Goal: Information Seeking & Learning: Learn about a topic

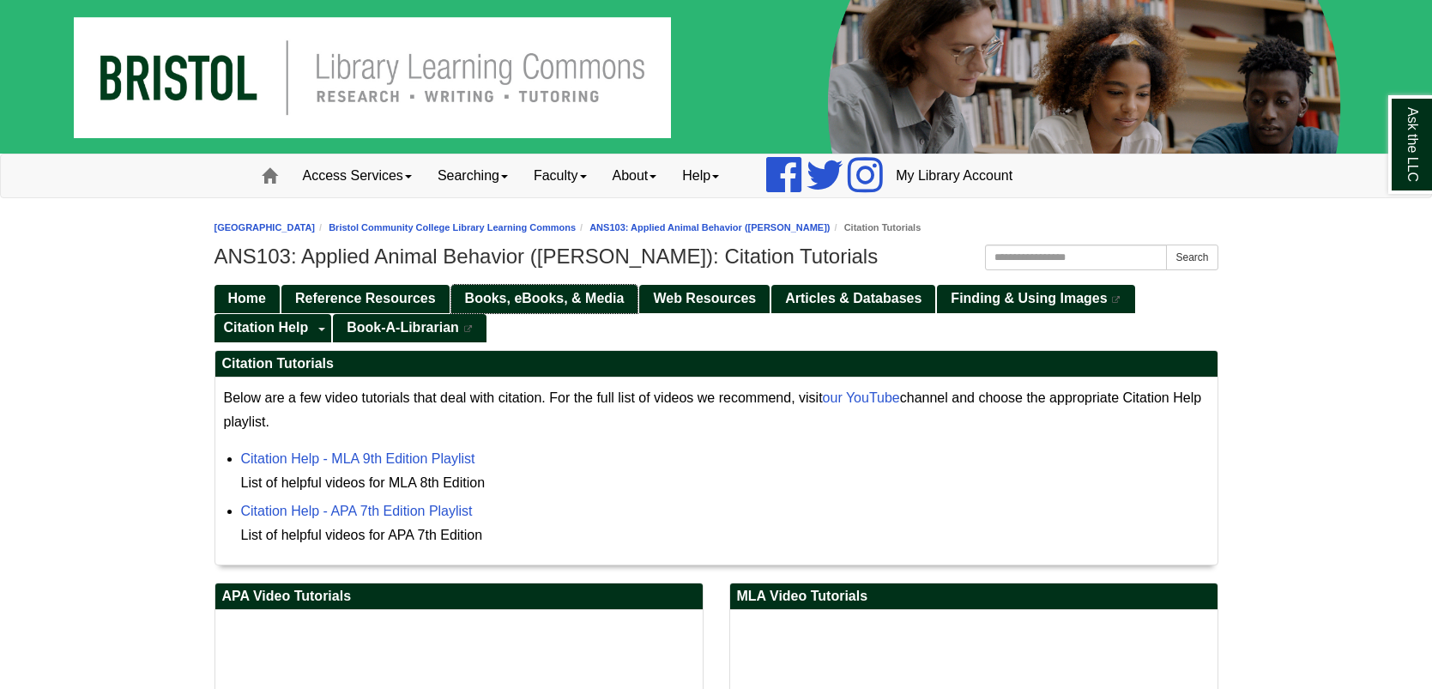
click at [495, 304] on span "Books, eBooks, & Media" at bounding box center [545, 298] width 160 height 15
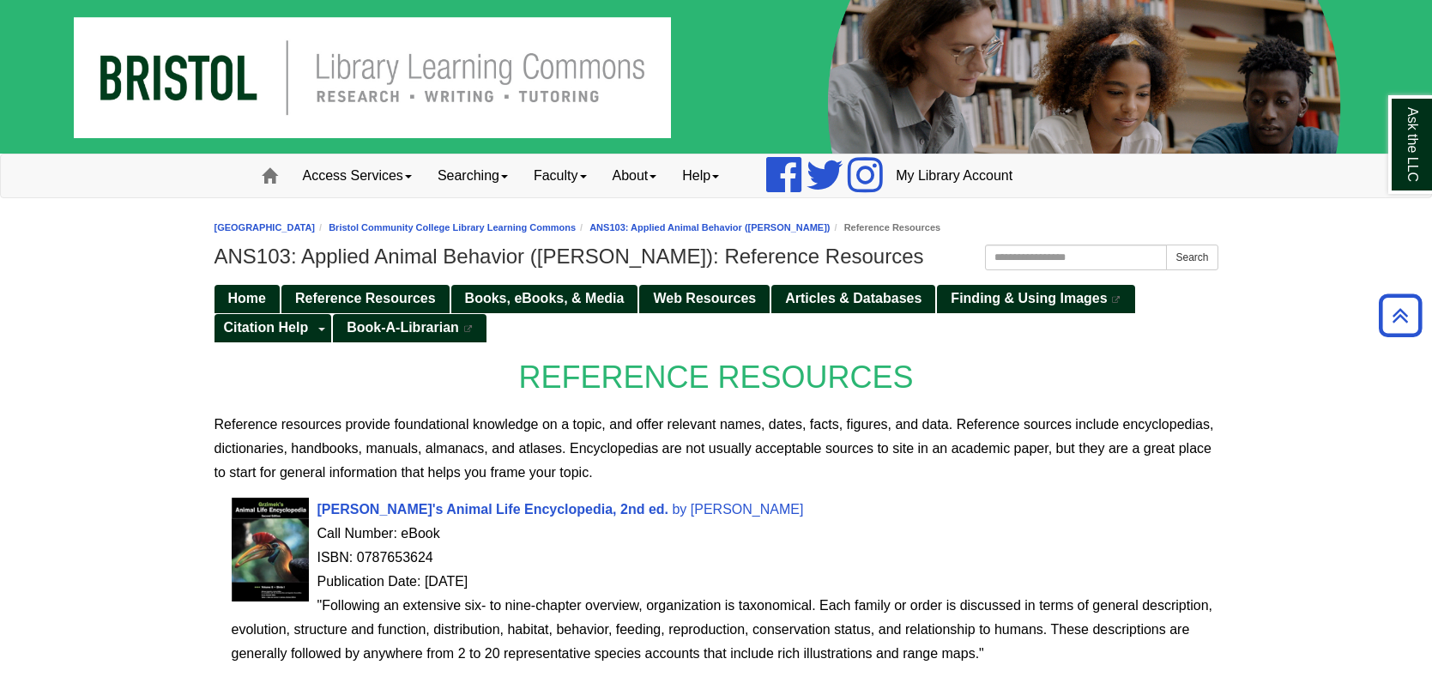
scroll to position [684, 0]
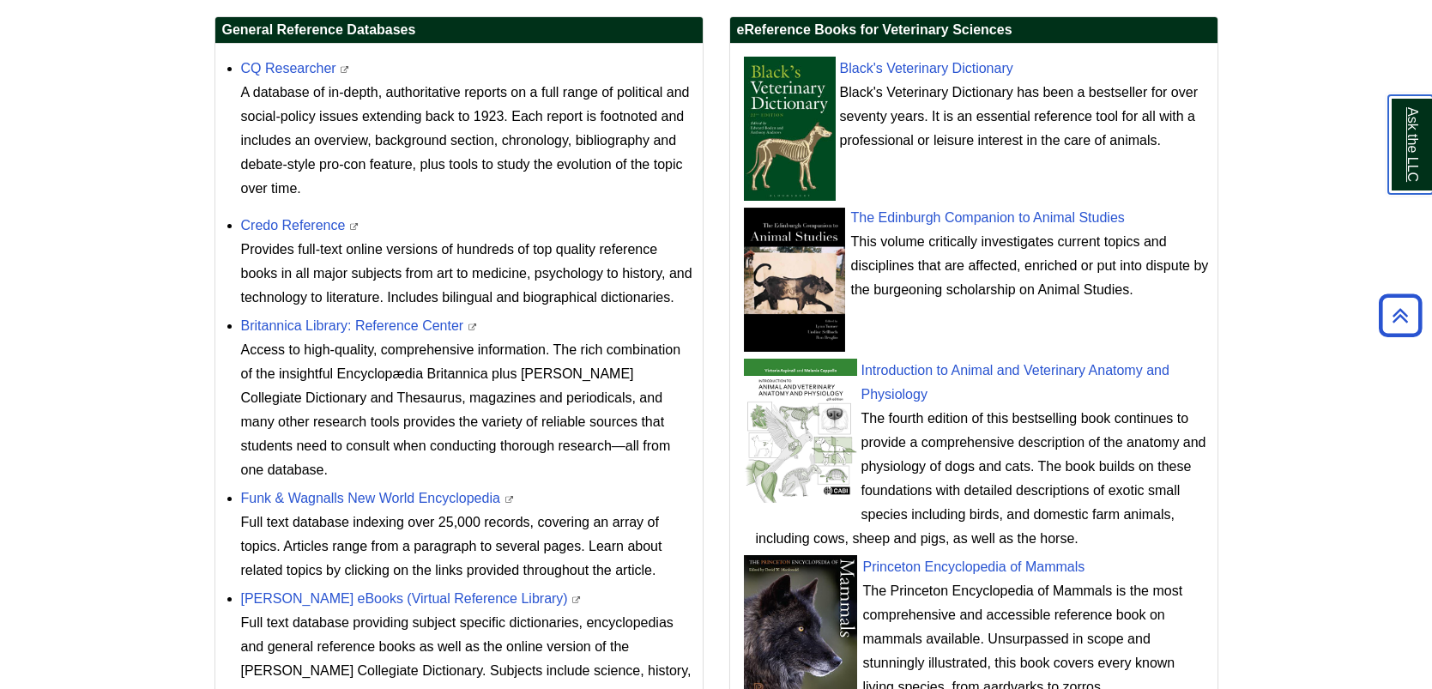
click at [1392, 131] on link "Ask the LLC" at bounding box center [1410, 144] width 45 height 99
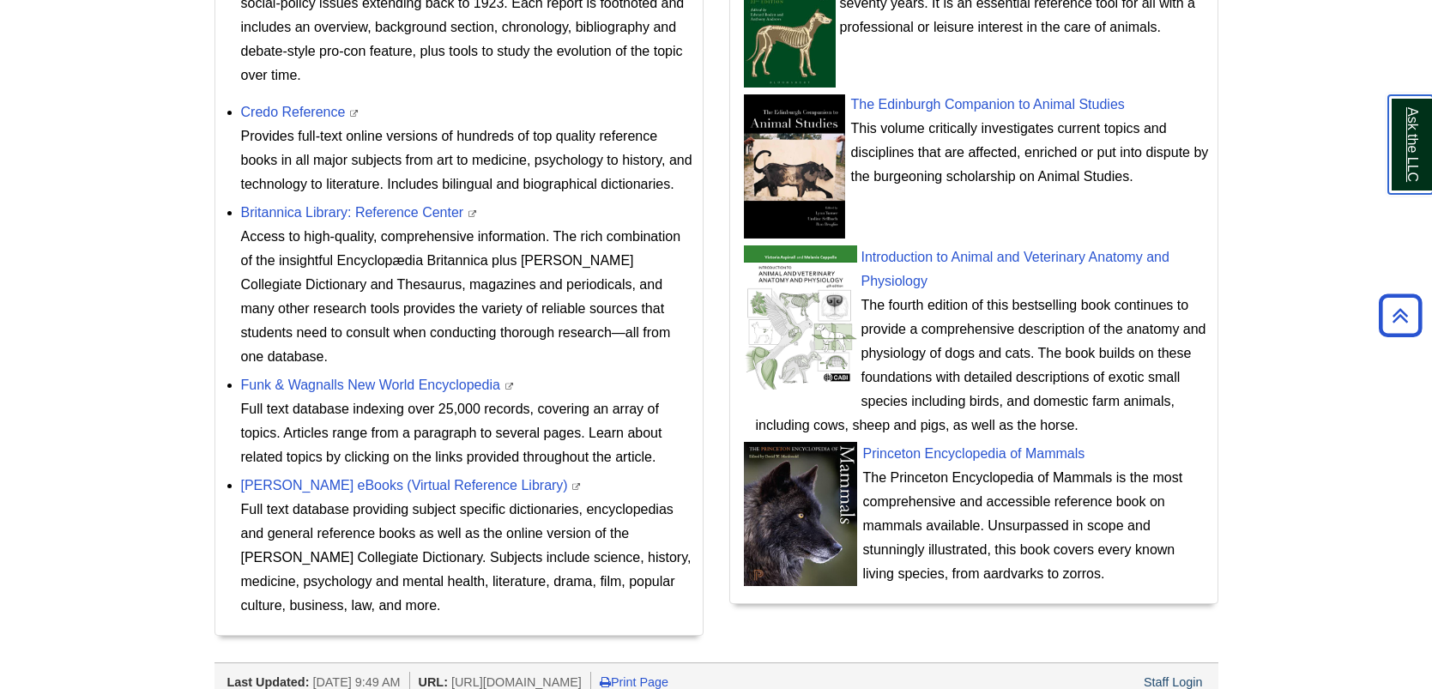
scroll to position [835, 0]
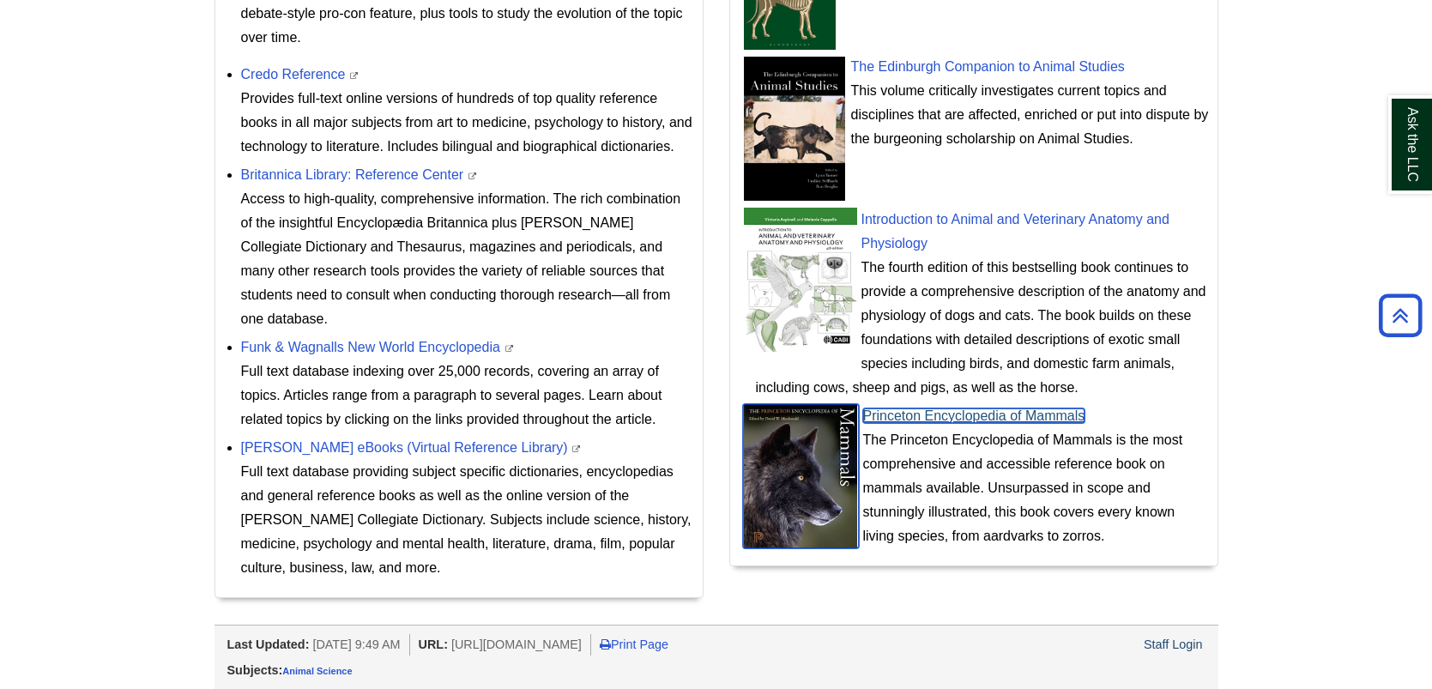
copy link "Princeton Encyclopedia of Mammals"
click at [999, 414] on link "Princeton Encyclopedia of Mammals" at bounding box center [974, 415] width 222 height 15
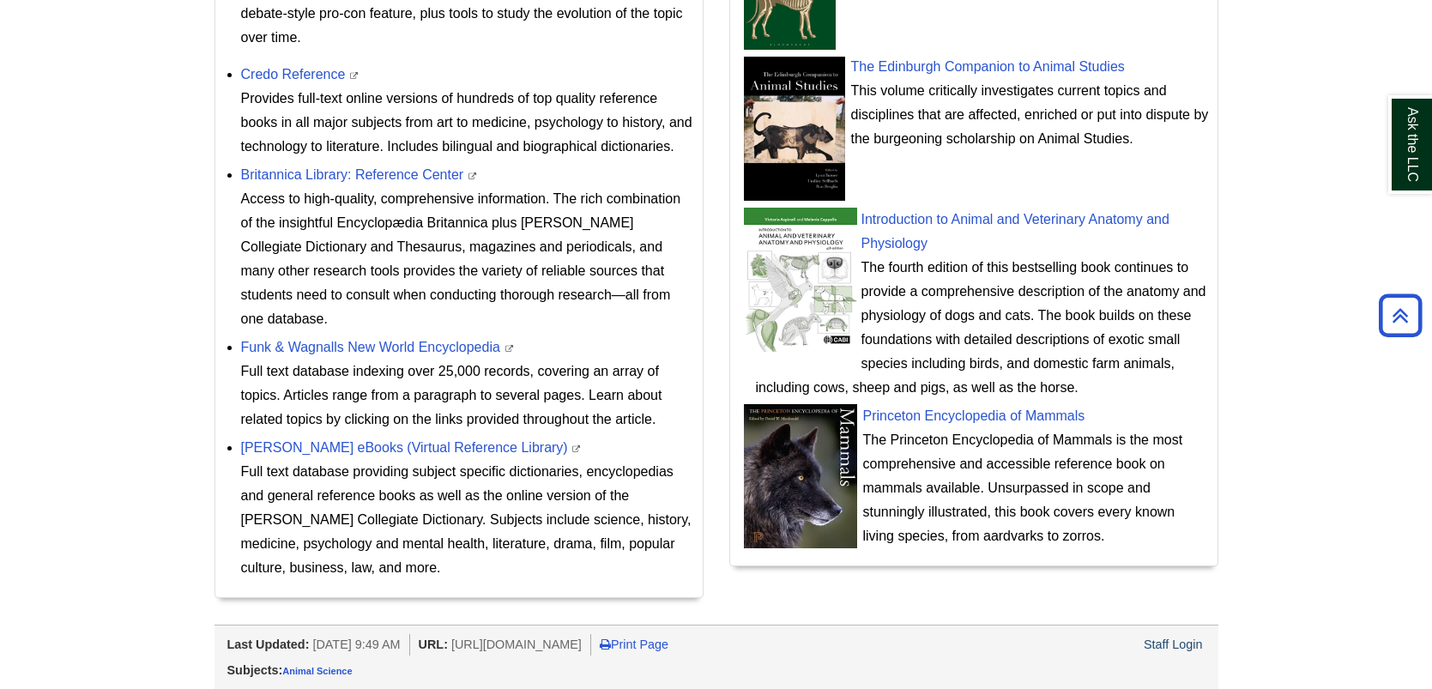
click at [1039, 466] on div "The Princeton Encyclopedia of Mammals is the most comprehensive and accessible …" at bounding box center [982, 488] width 453 height 120
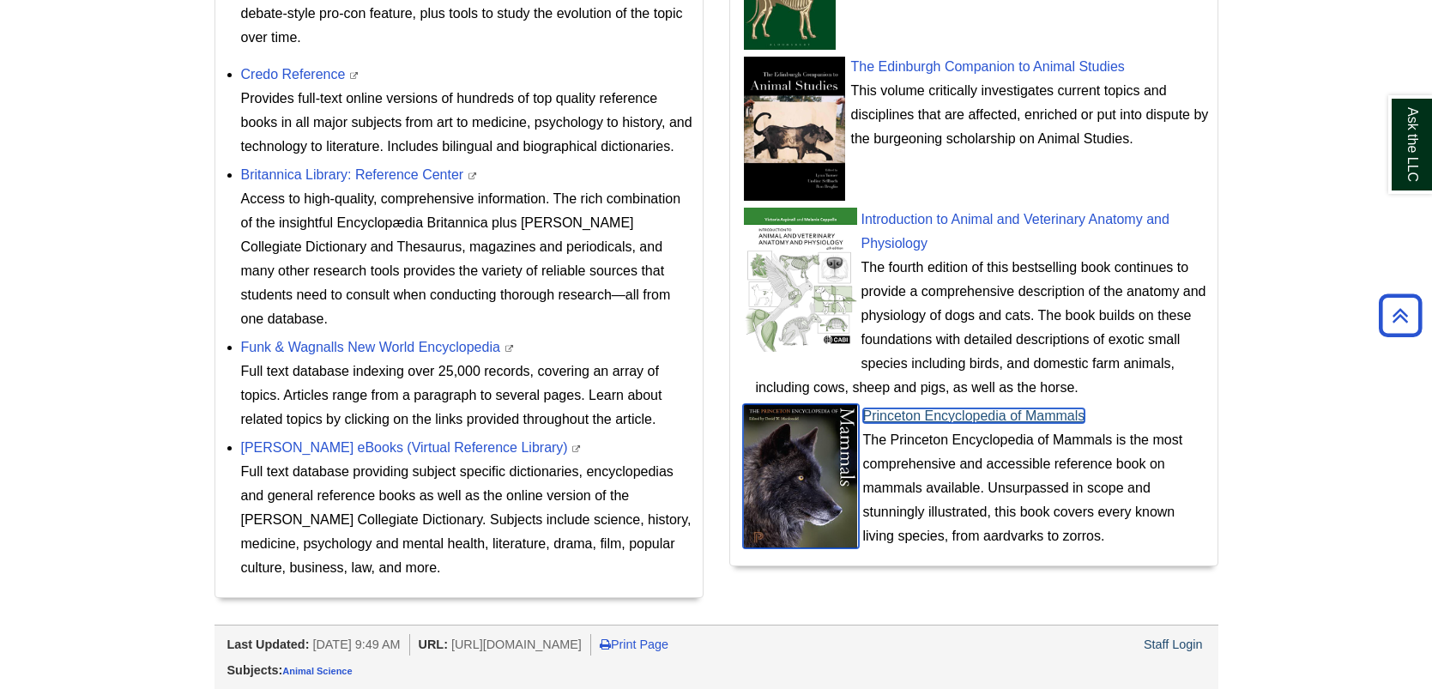
click at [801, 450] on img at bounding box center [801, 476] width 116 height 144
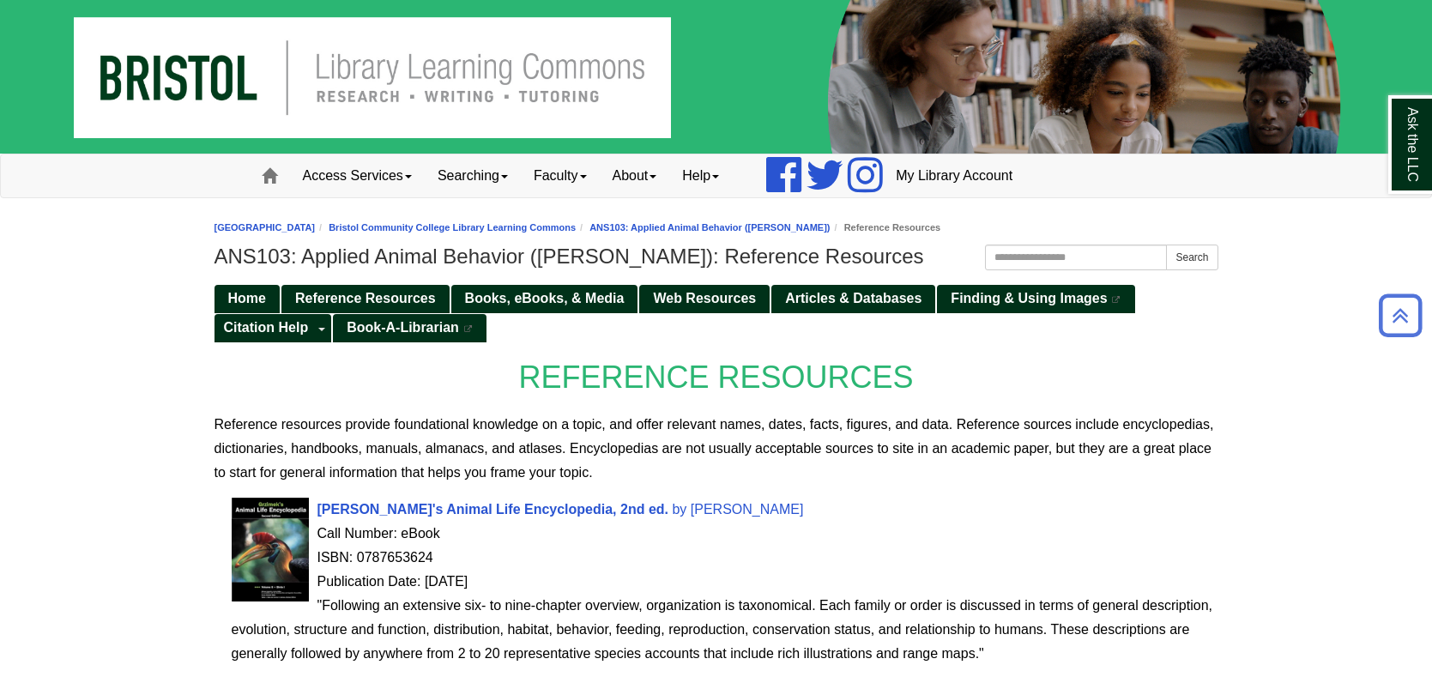
scroll to position [0, 0]
click at [296, 314] on link "Citation Help" at bounding box center [264, 328] width 100 height 28
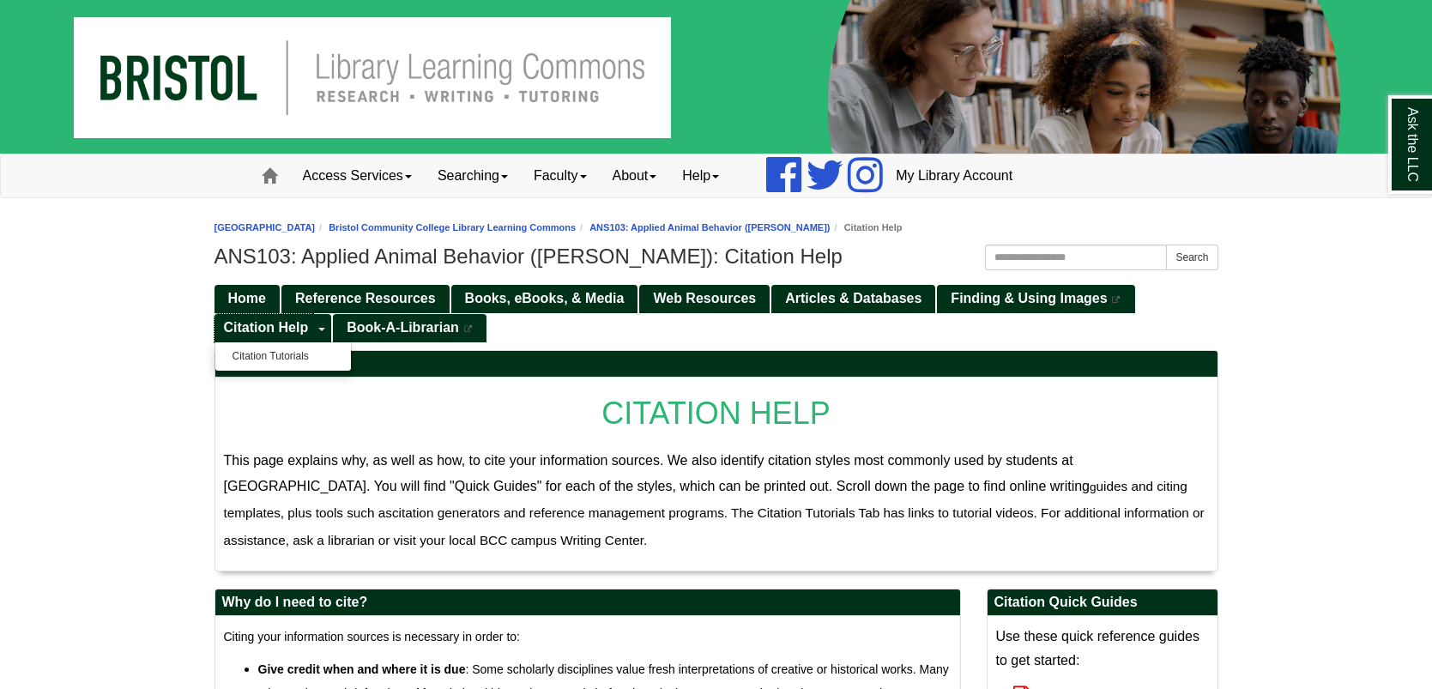
click at [287, 336] on link "Citation Help" at bounding box center [264, 328] width 100 height 28
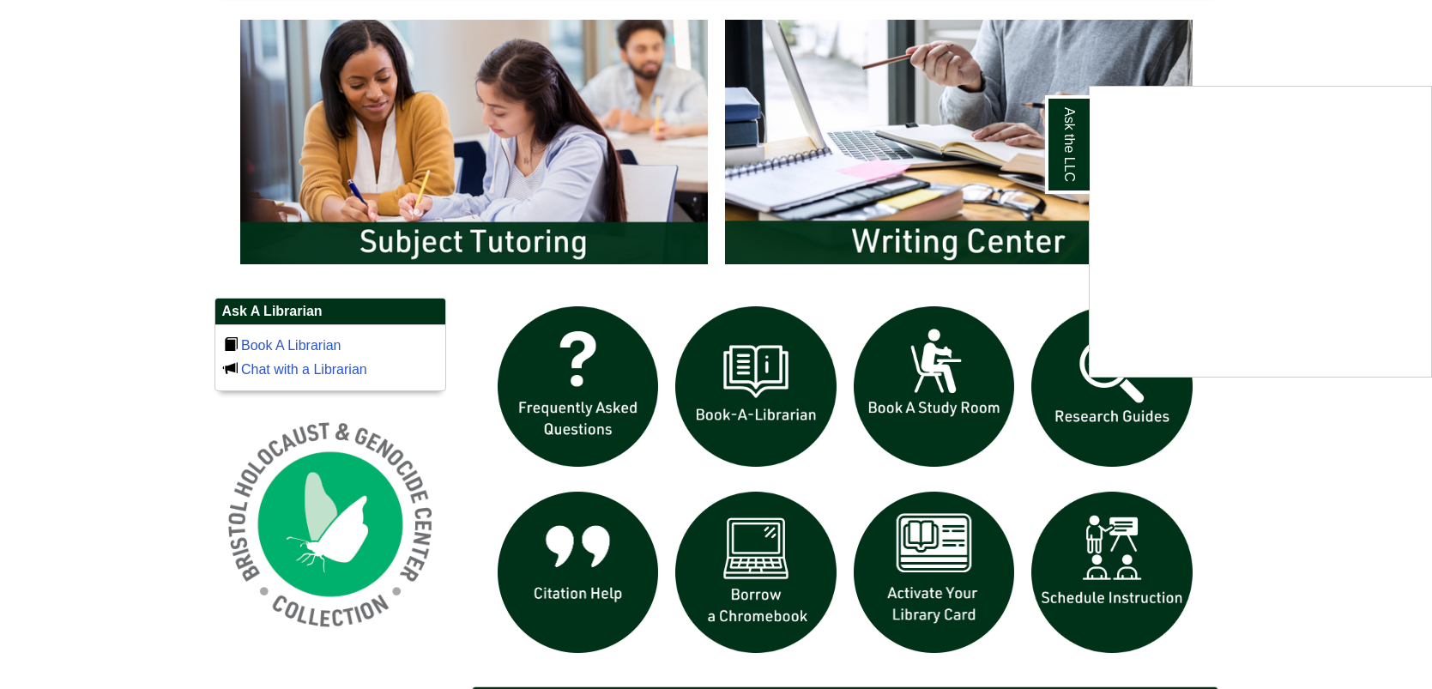
scroll to position [943, 0]
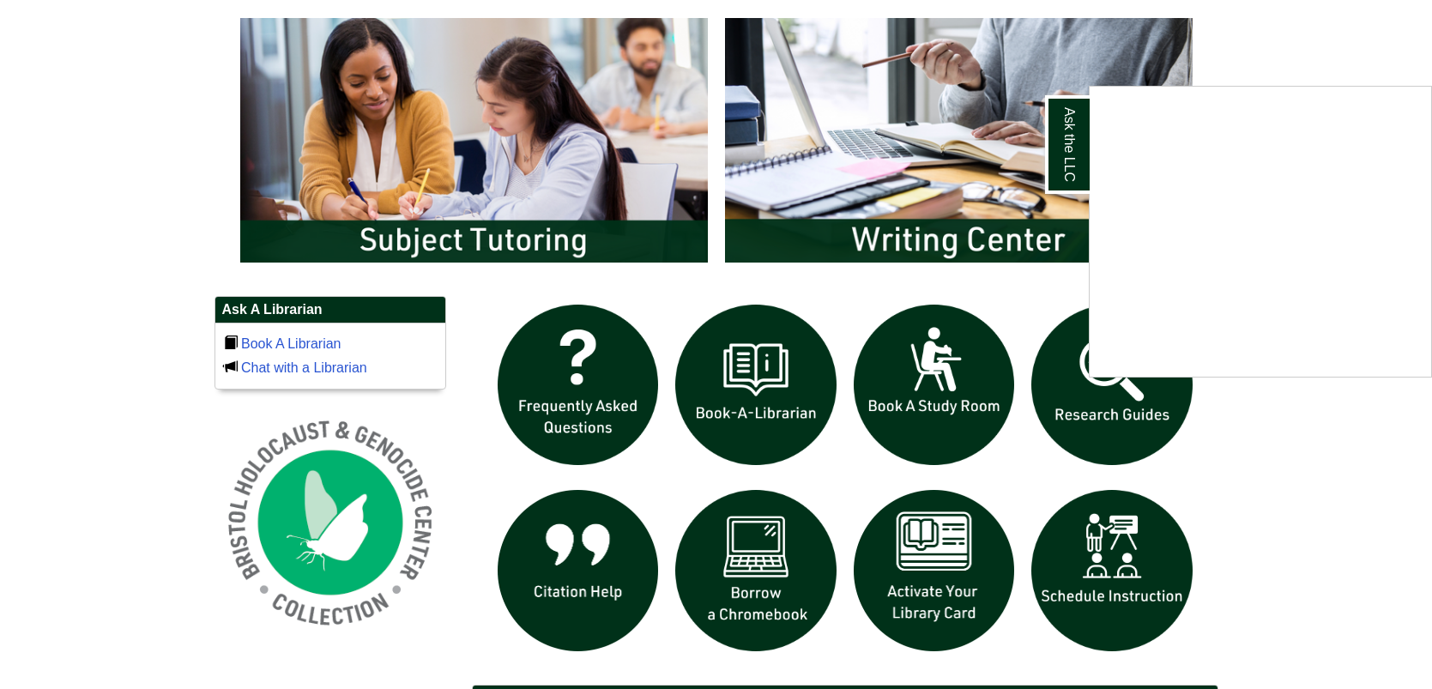
click at [1116, 408] on div "Ask the LLC" at bounding box center [716, 344] width 1432 height 689
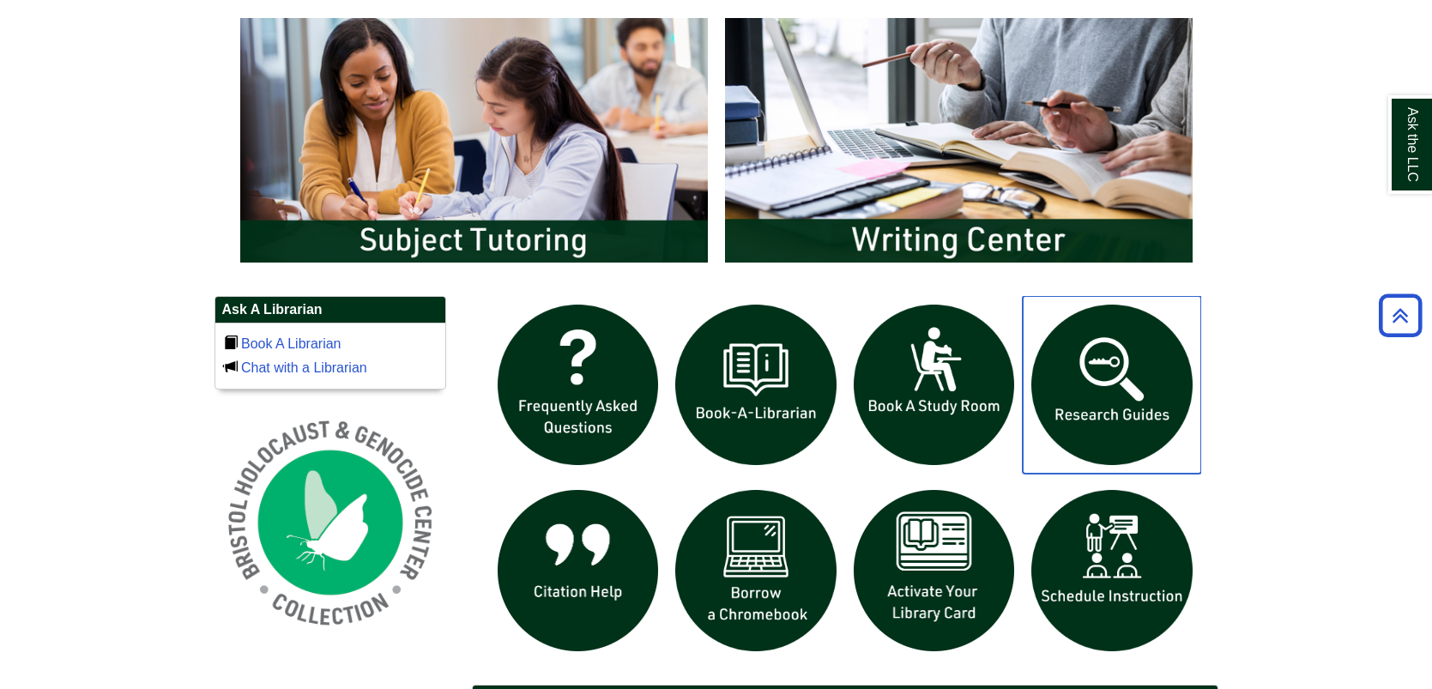
click at [1116, 408] on img "slideshow" at bounding box center [1112, 385] width 178 height 178
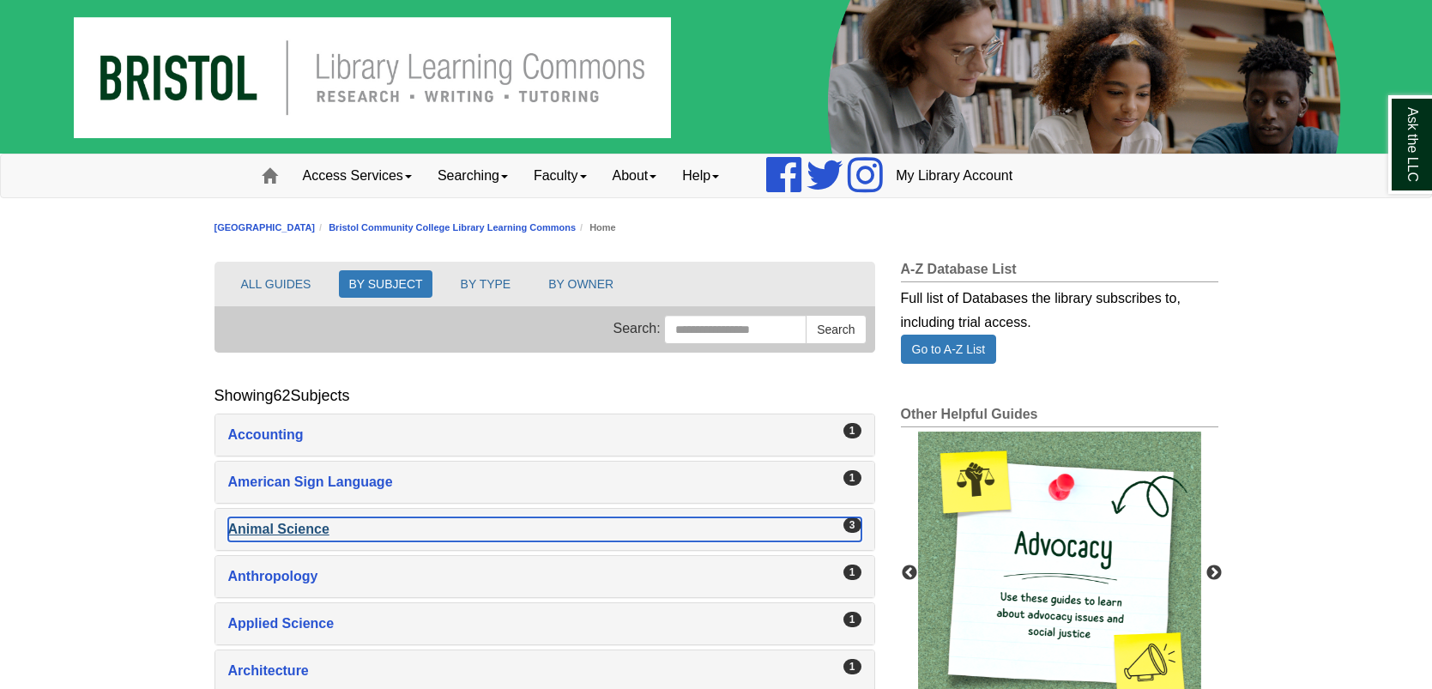
click at [282, 522] on div "Animal Science , 3 guides" at bounding box center [544, 529] width 633 height 24
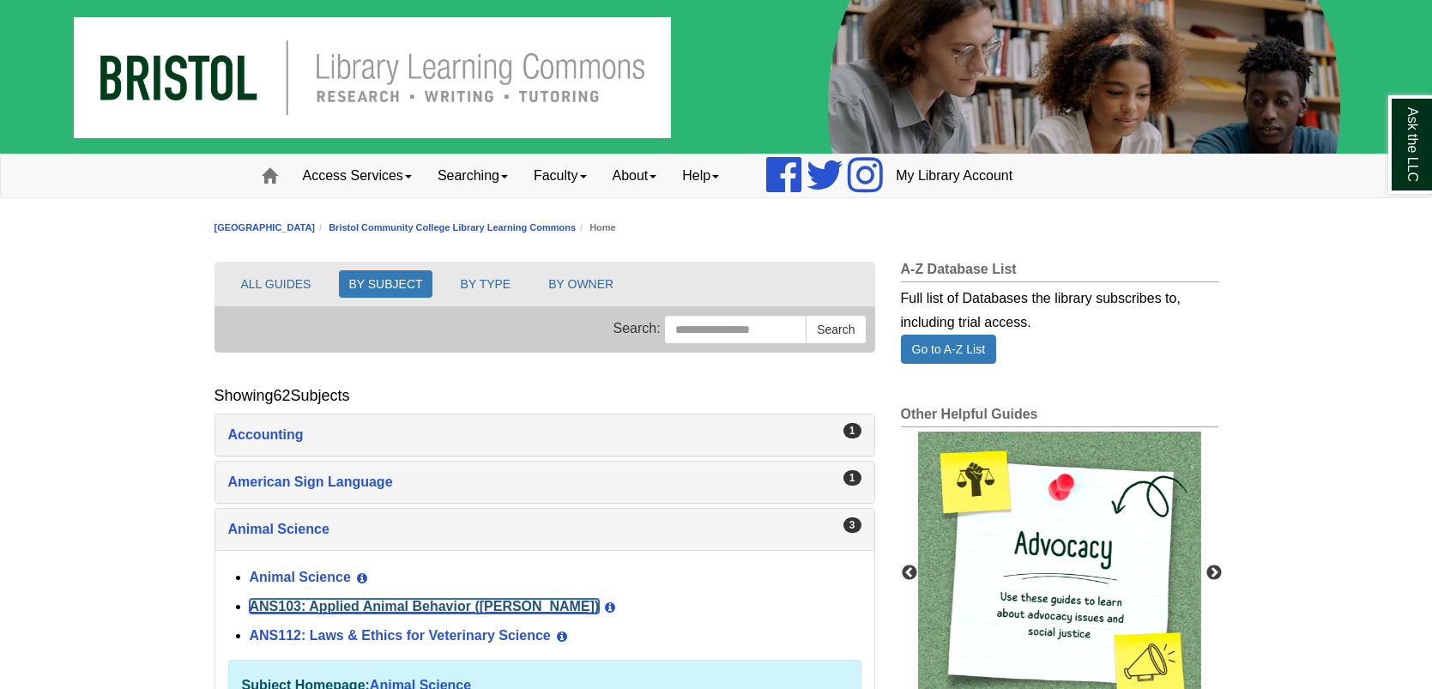
click at [324, 599] on link "ANS103: Applied Animal Behavior ([PERSON_NAME])" at bounding box center [425, 606] width 350 height 15
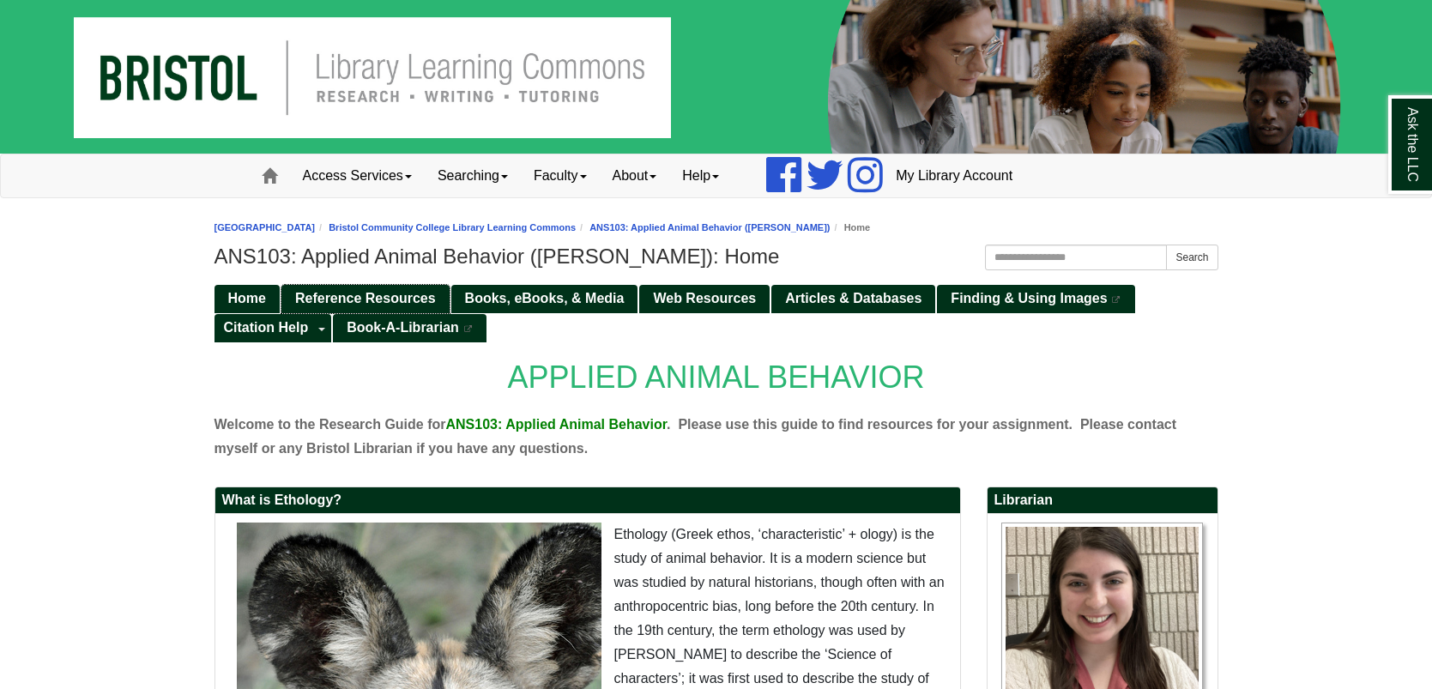
click at [352, 291] on span "Reference Resources" at bounding box center [365, 298] width 141 height 15
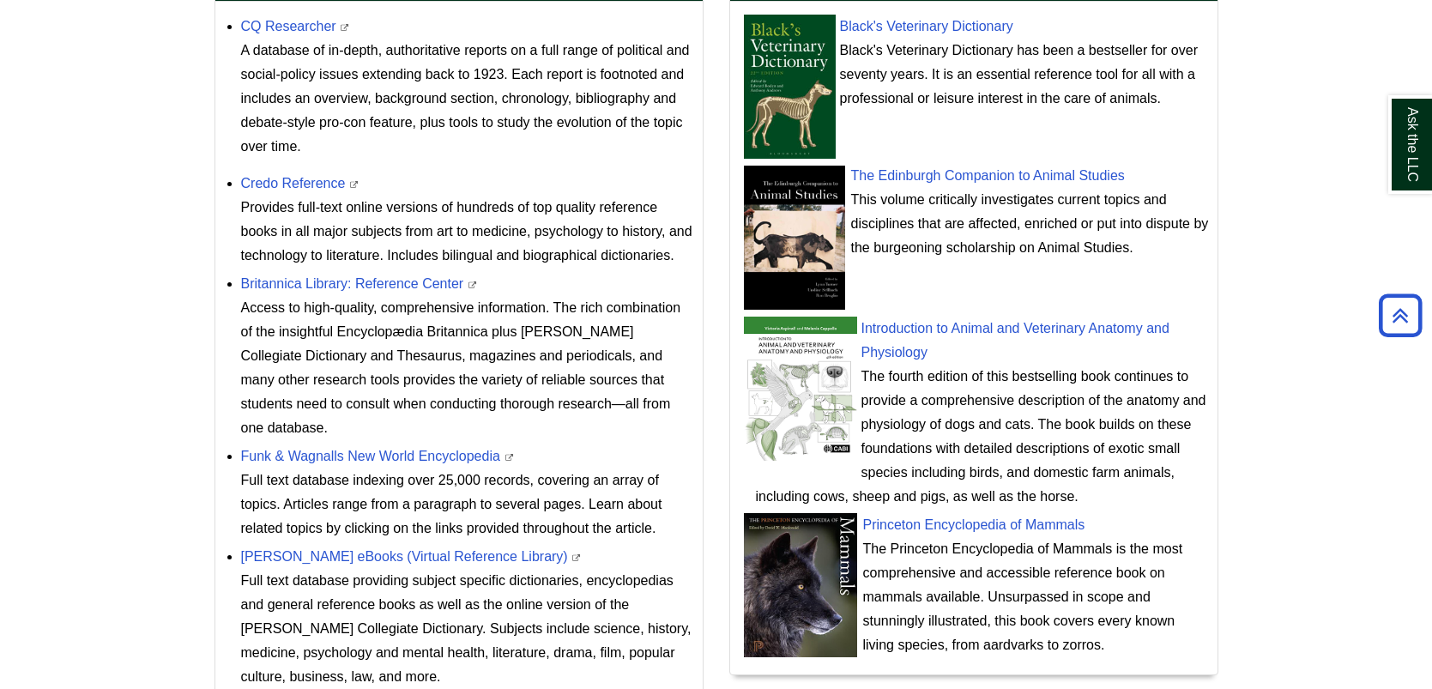
scroll to position [835, 0]
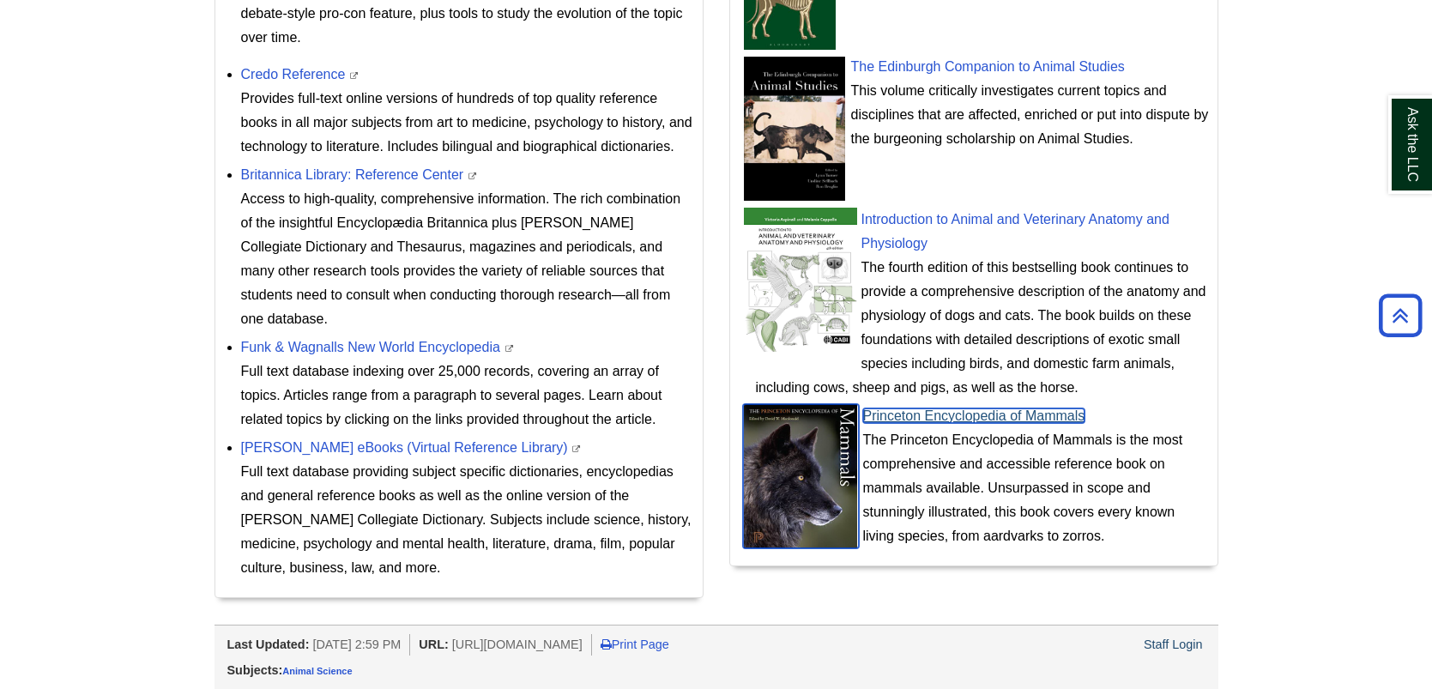
click at [954, 417] on link "Princeton Encyclopedia of Mammals" at bounding box center [974, 415] width 222 height 15
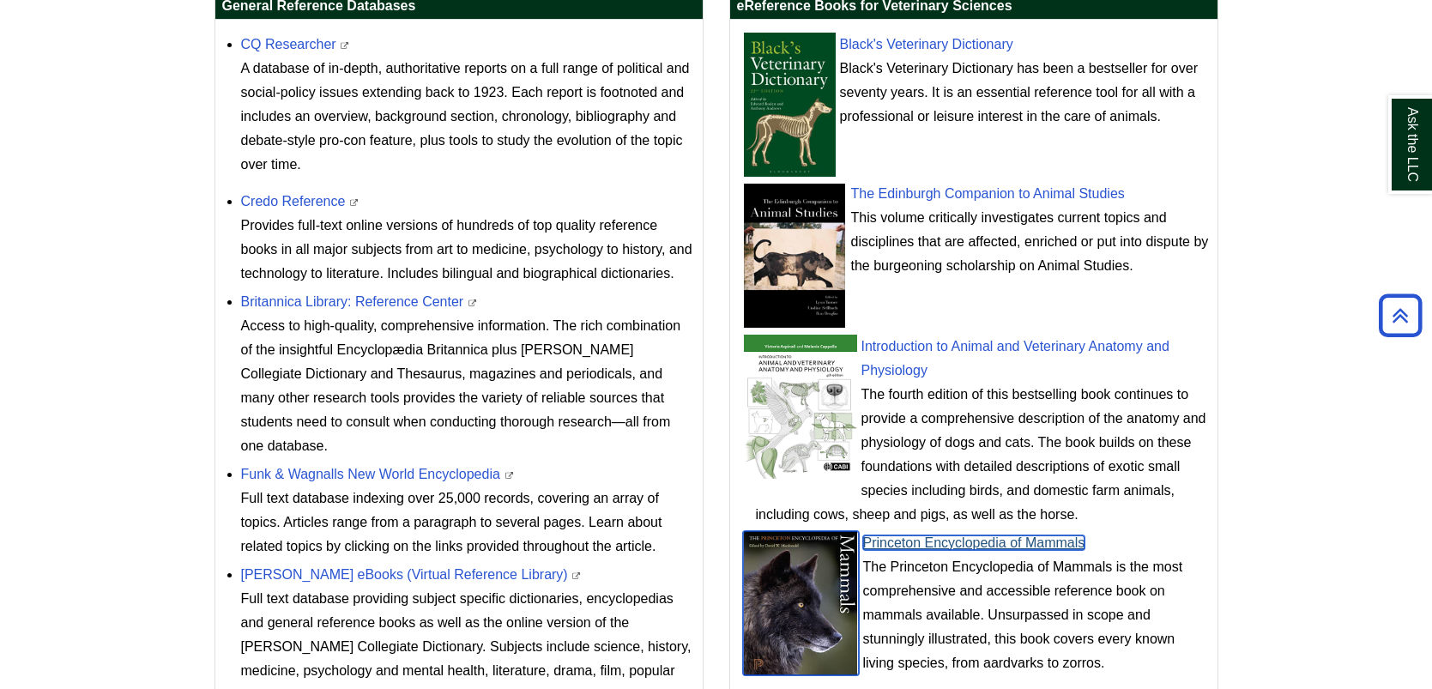
scroll to position [732, 0]
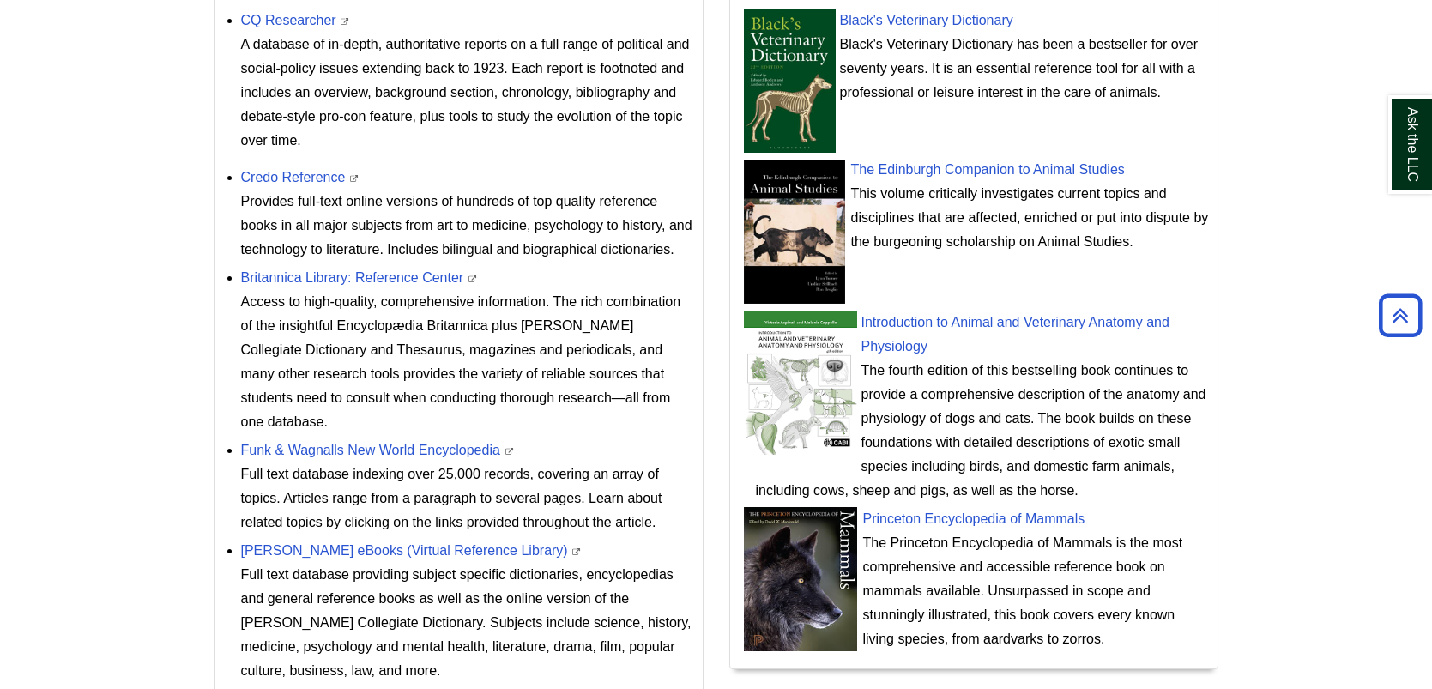
drag, startPoint x: 1102, startPoint y: 641, endPoint x: 867, endPoint y: 538, distance: 256.6
click at [867, 538] on div "The Princeton Encyclopedia of Mammals is the most comprehensive and accessible …" at bounding box center [982, 591] width 453 height 120
click at [959, 557] on div "The Princeton Encyclopedia of Mammals is the most comprehensive and accessible …" at bounding box center [982, 591] width 453 height 120
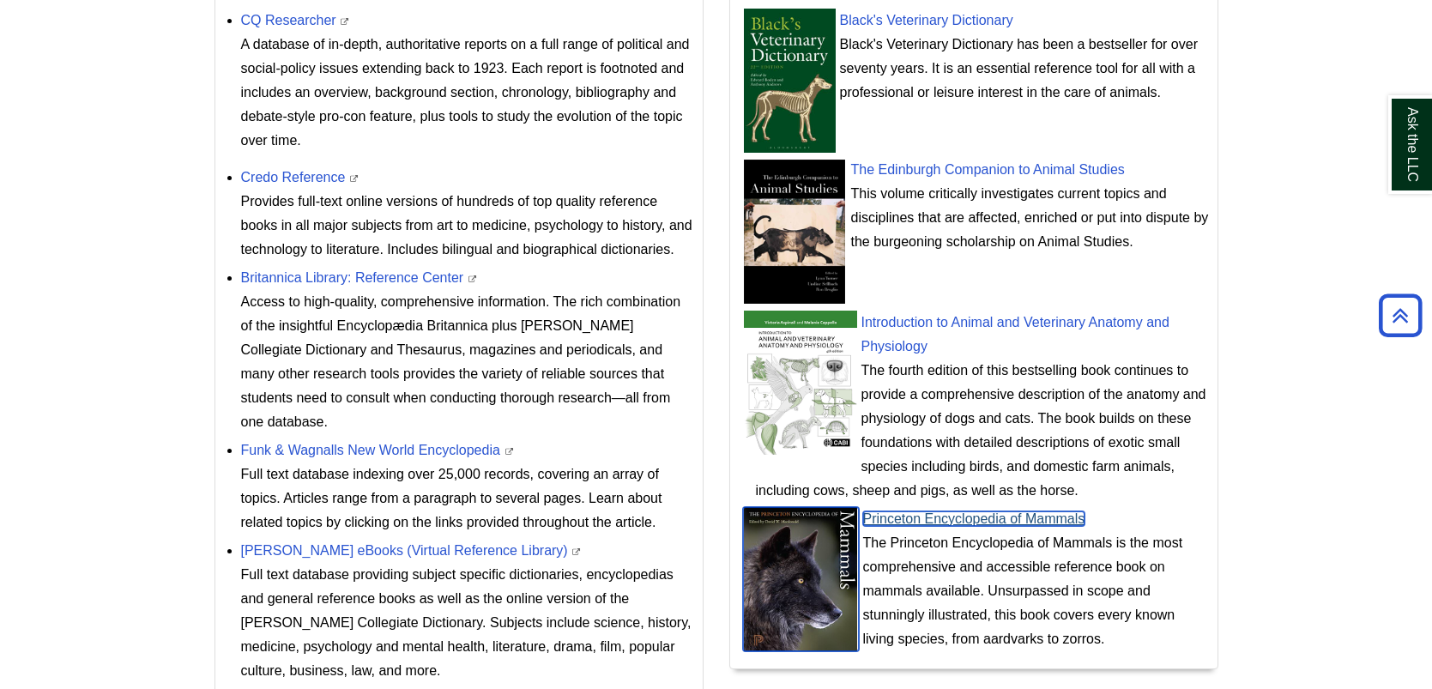
click at [916, 516] on link "Princeton Encyclopedia of Mammals" at bounding box center [974, 518] width 222 height 15
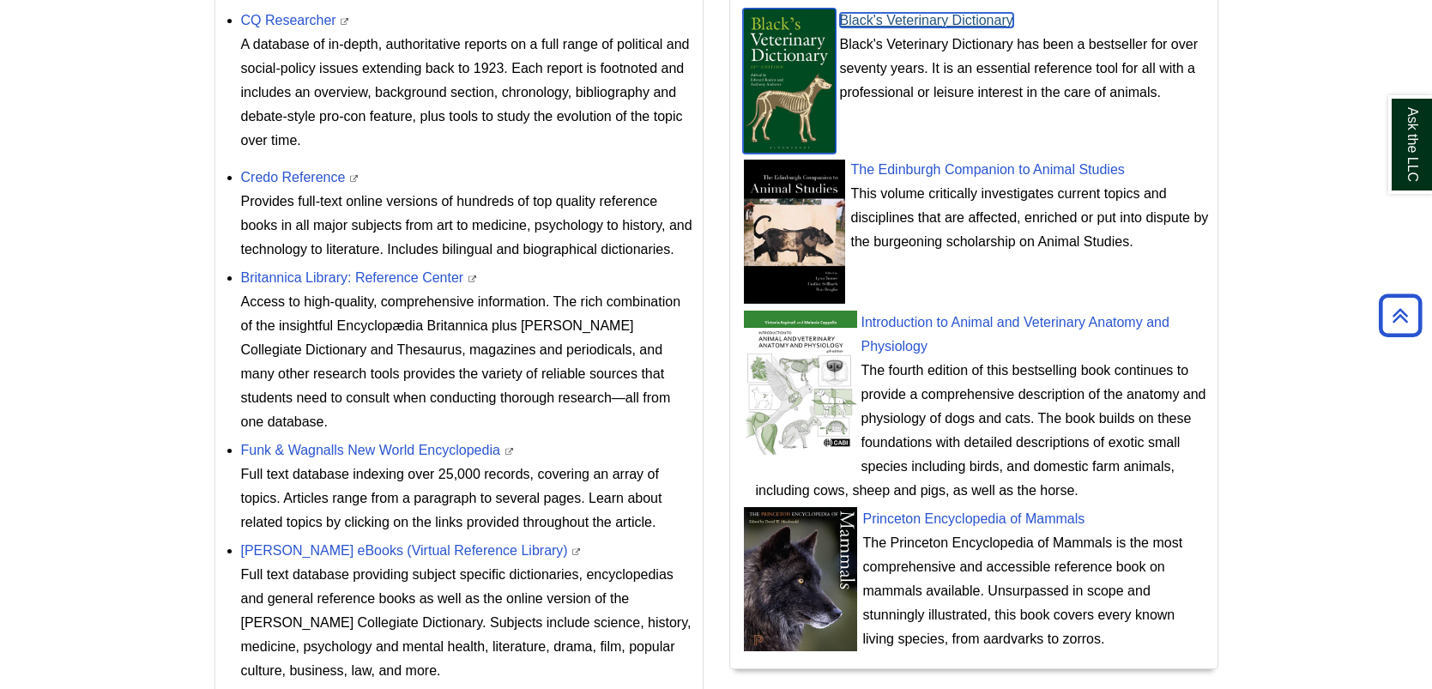
click at [914, 20] on link "Black's Veterinary Dictionary" at bounding box center [926, 20] width 173 height 15
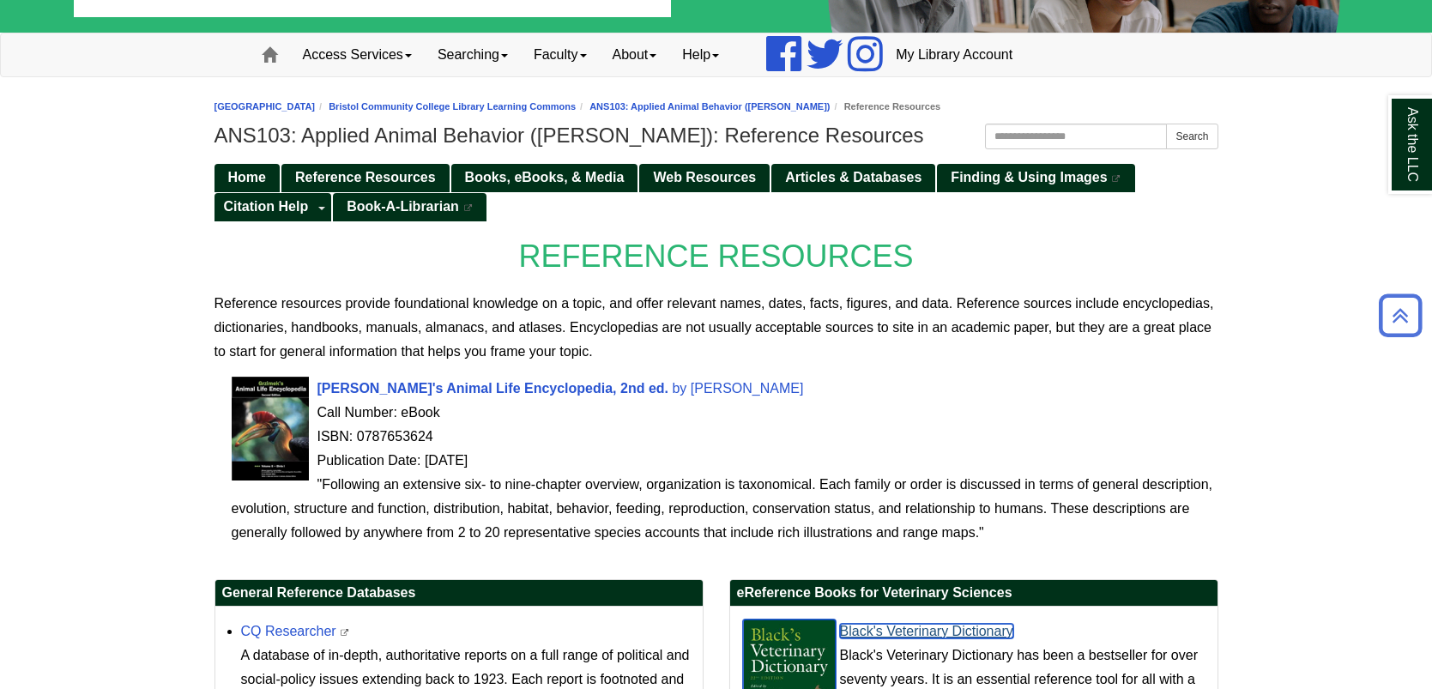
scroll to position [114, 0]
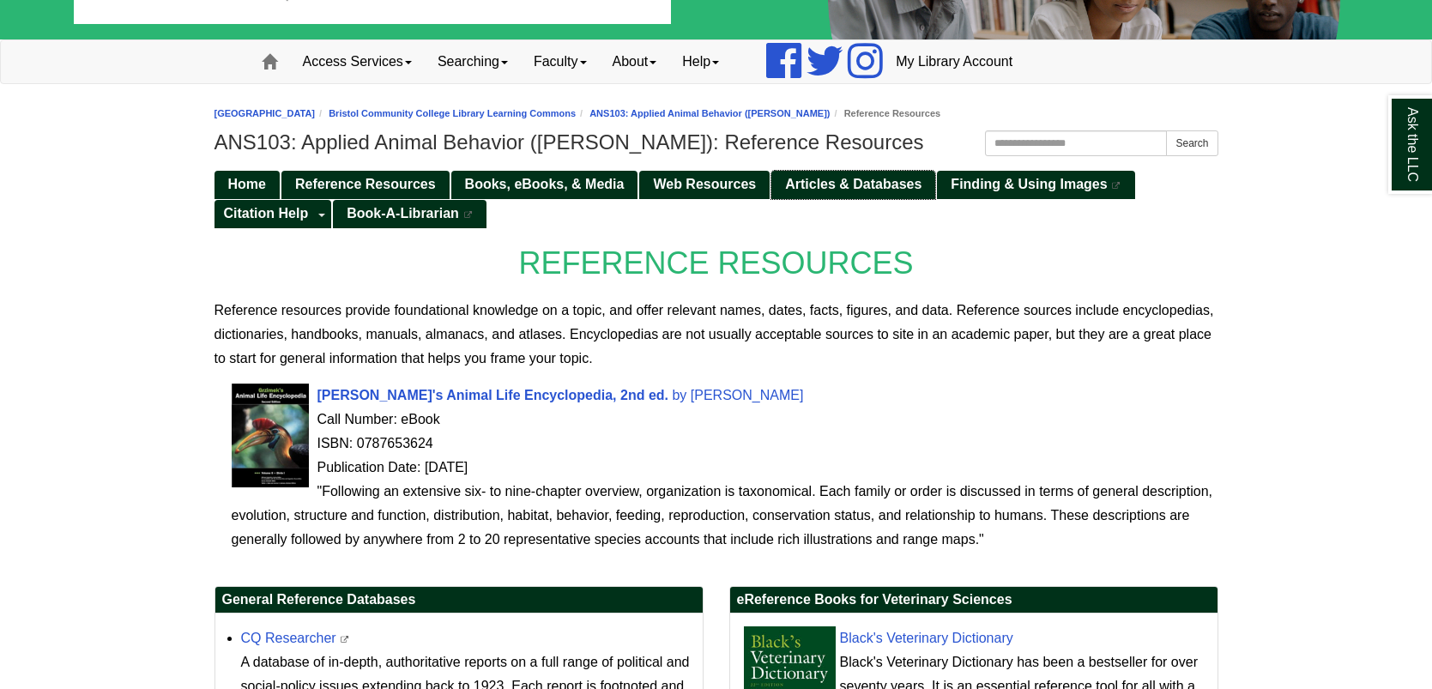
click at [844, 184] on span "Articles & Databases" at bounding box center [853, 184] width 136 height 15
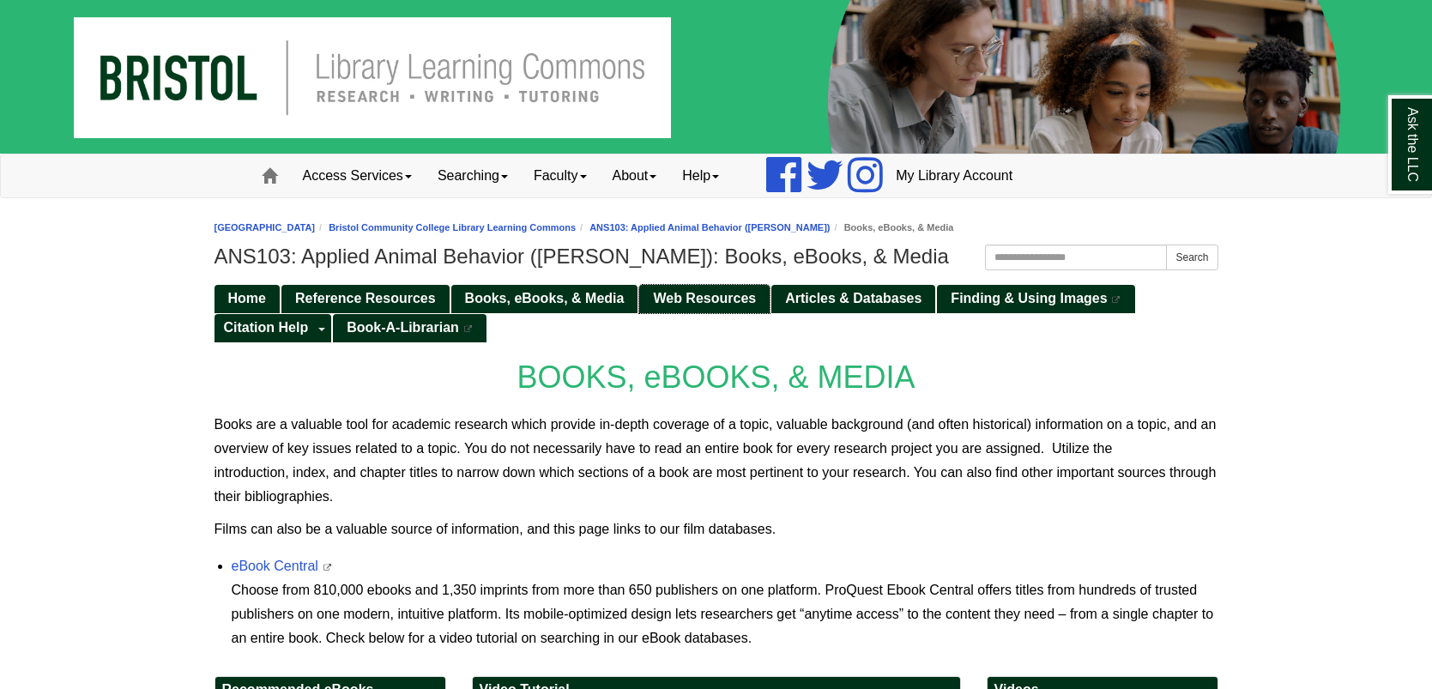
click at [722, 291] on span "Web Resources" at bounding box center [704, 298] width 103 height 15
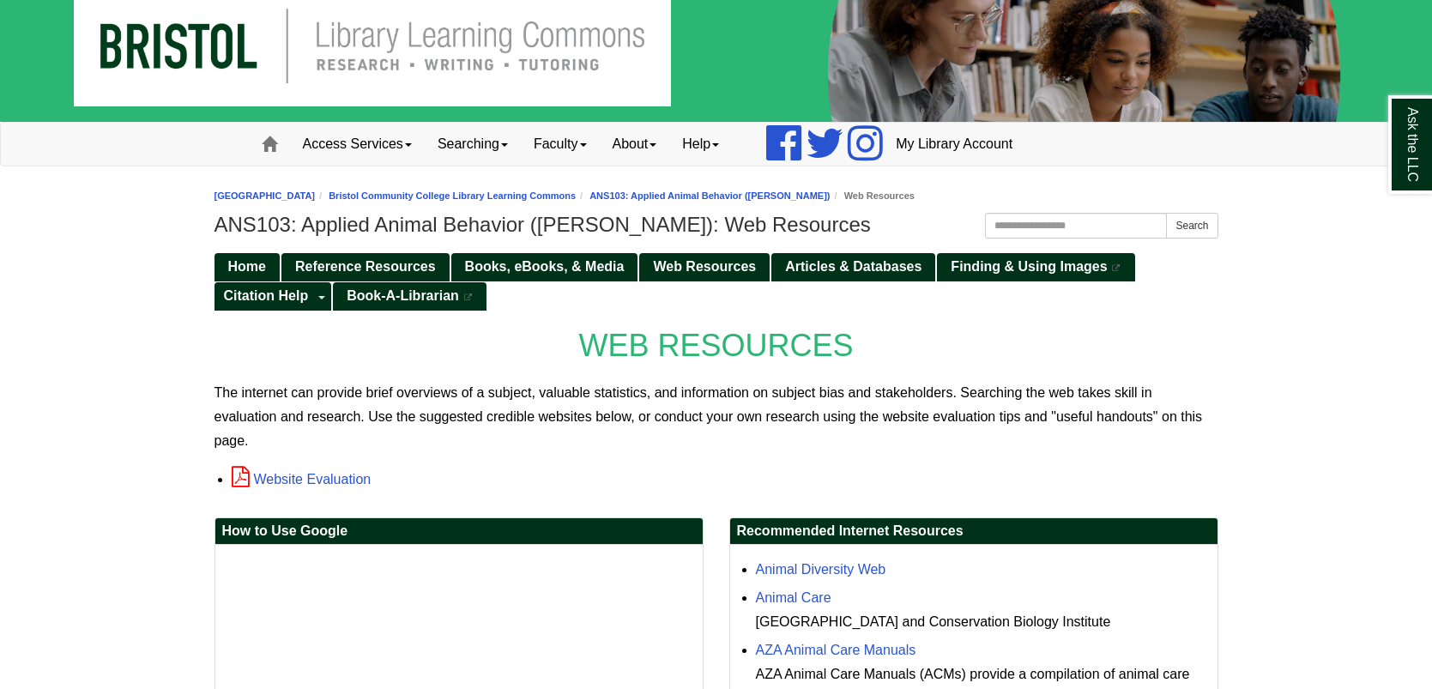
scroll to position [33, 0]
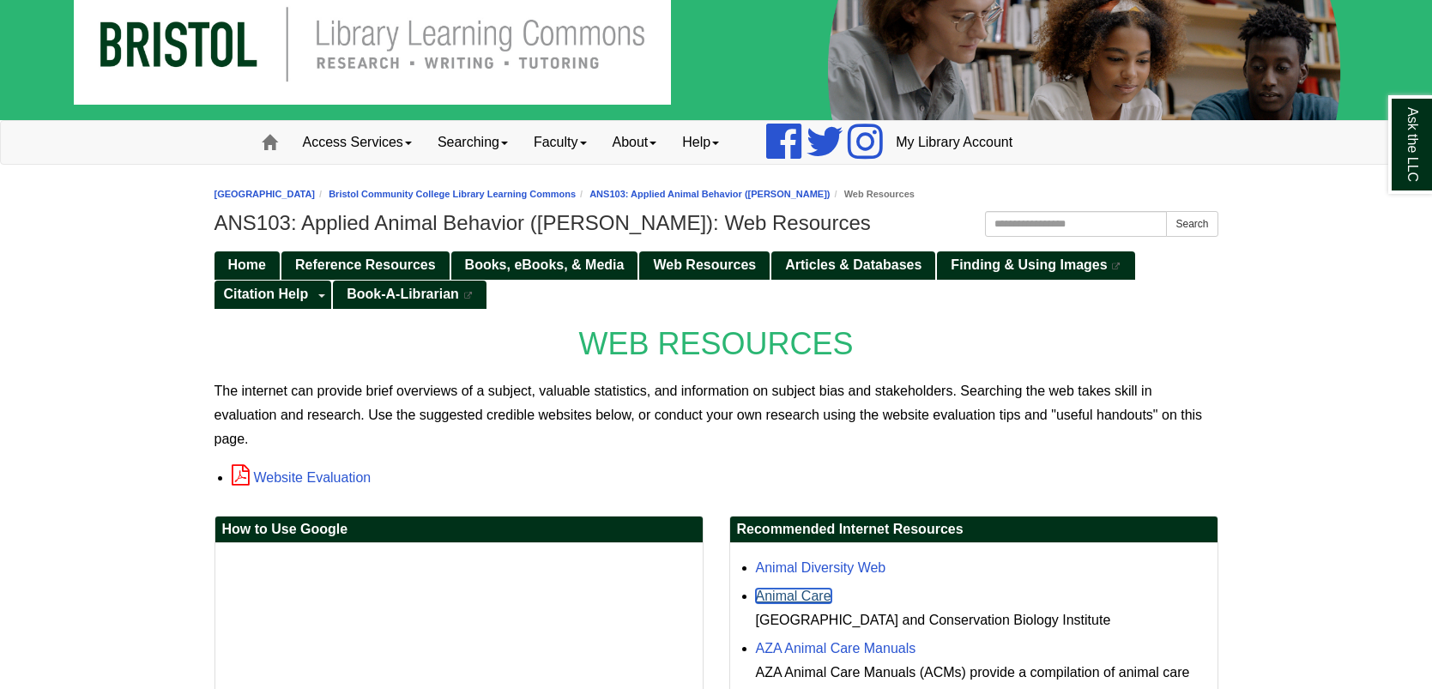
click at [799, 589] on link "Animal Care" at bounding box center [794, 596] width 76 height 15
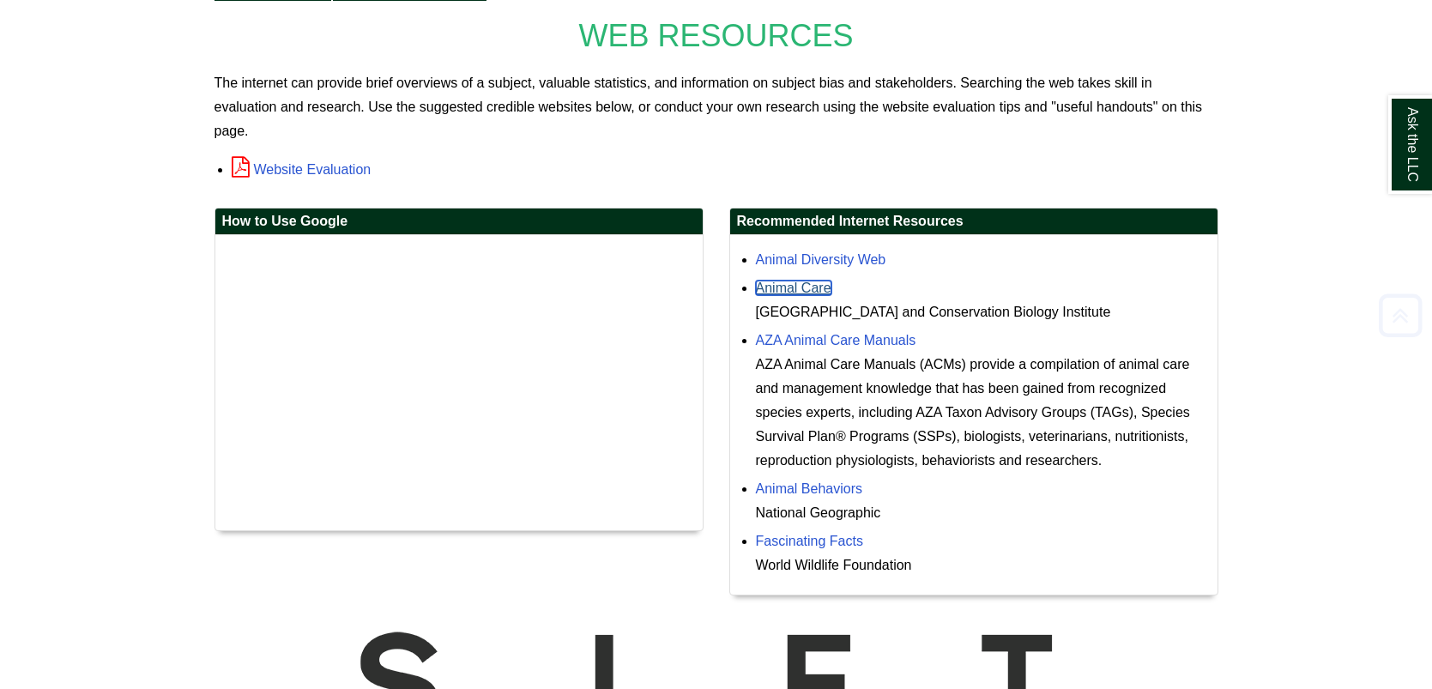
scroll to position [377, 0]
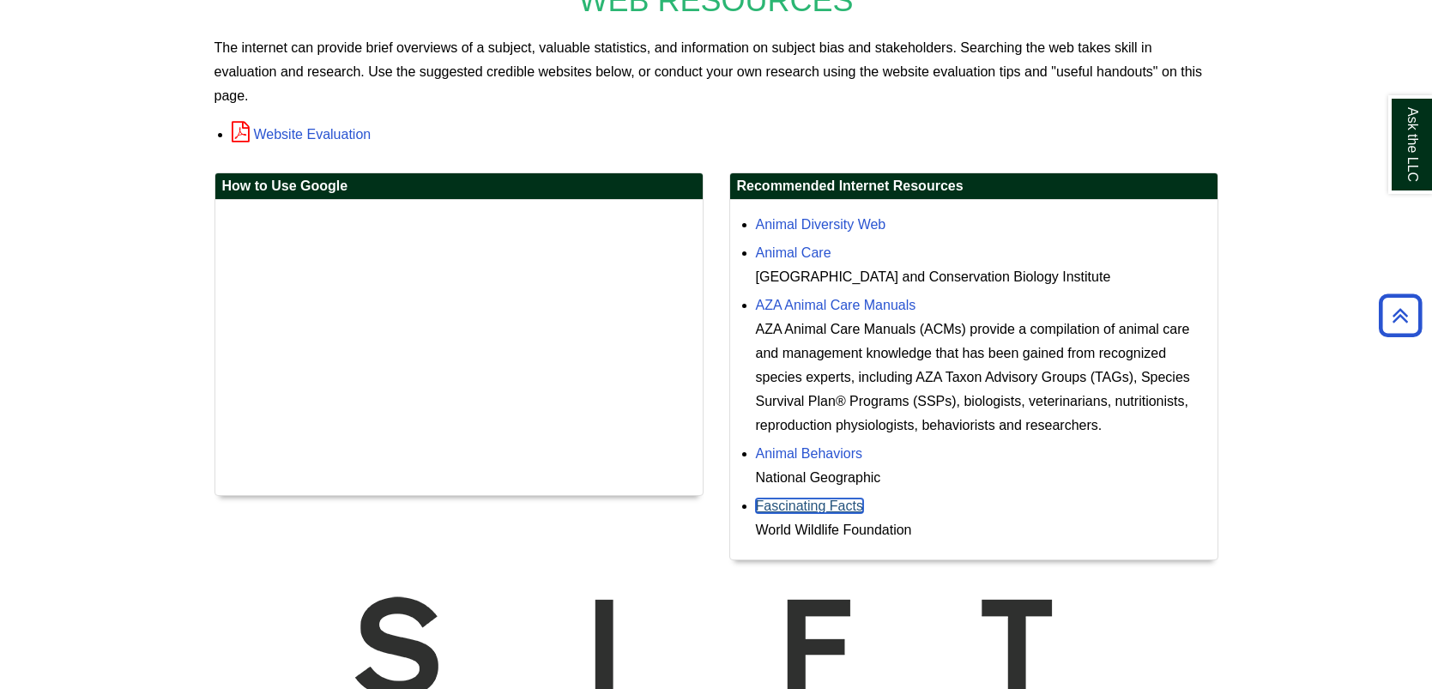
click at [828, 498] on link "Fascinating Facts" at bounding box center [809, 505] width 107 height 15
click at [873, 298] on link "AZA Animal Care Manuals" at bounding box center [836, 305] width 160 height 15
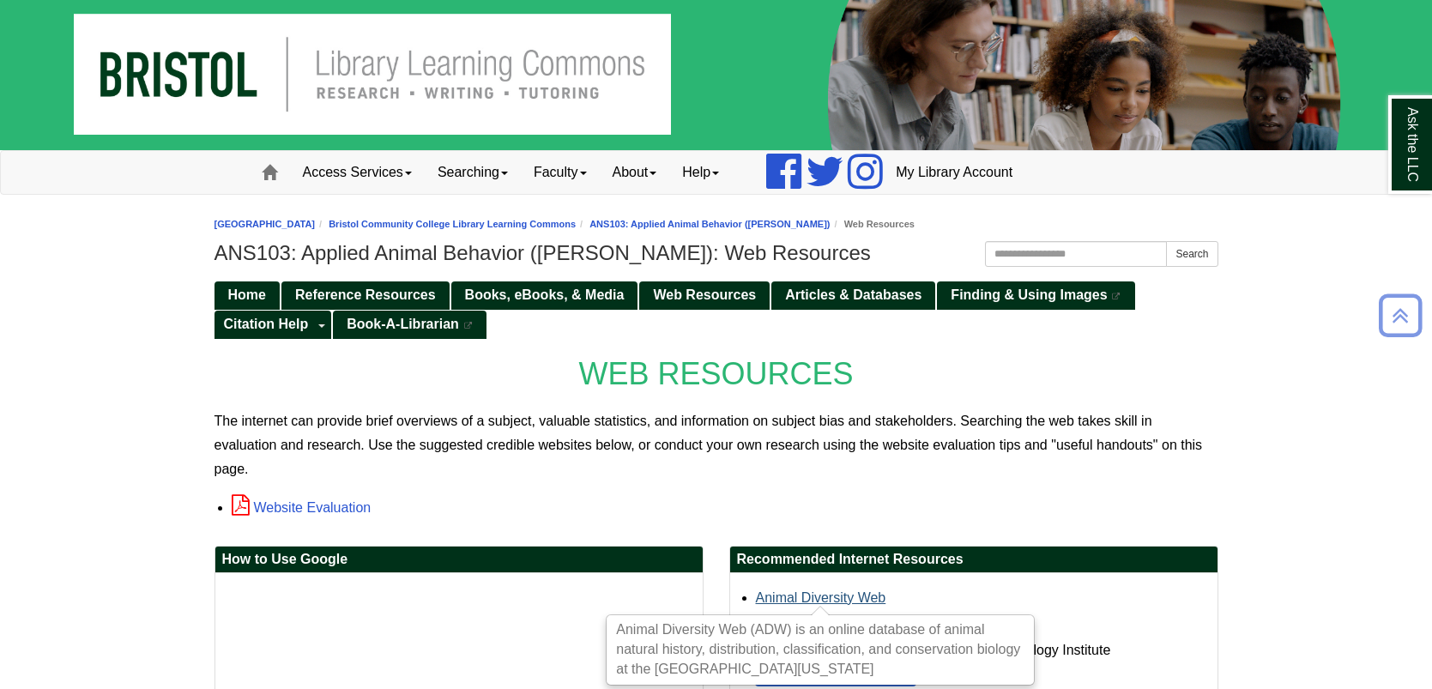
scroll to position [0, 0]
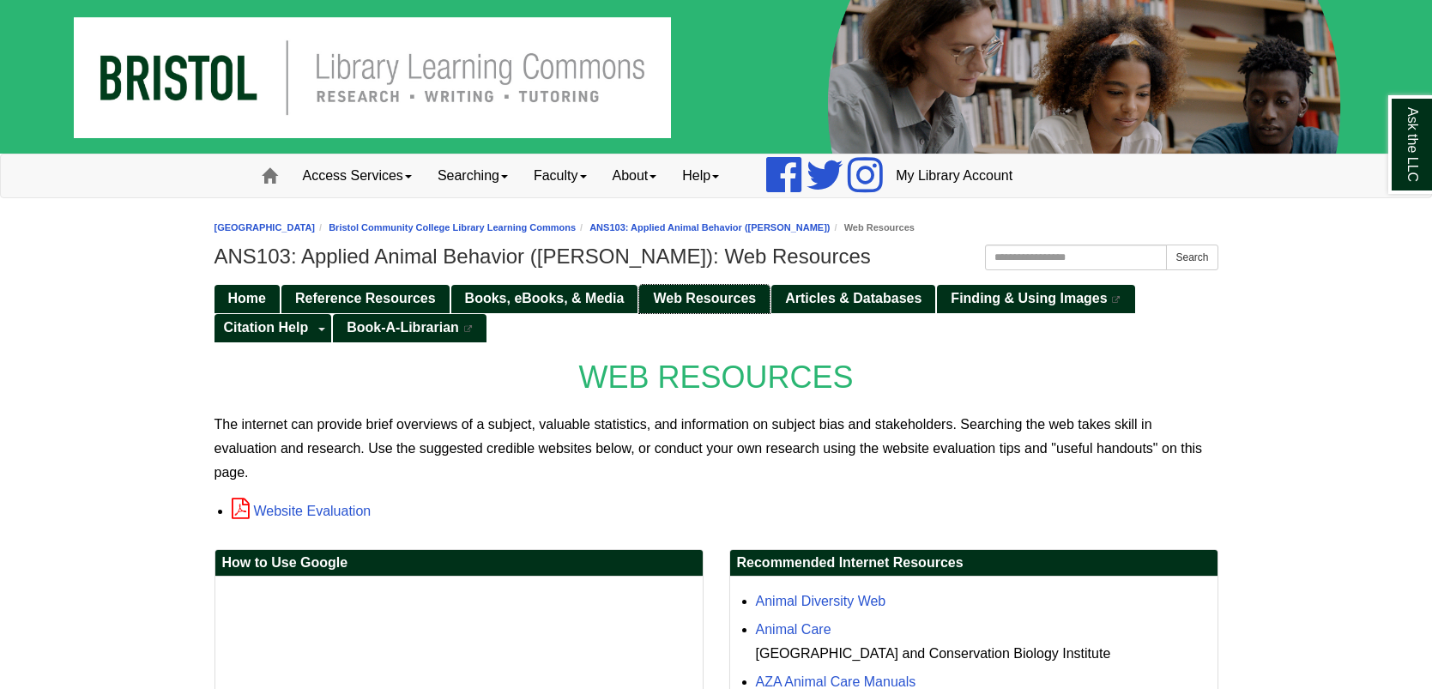
click at [694, 299] on span "Web Resources" at bounding box center [704, 298] width 103 height 15
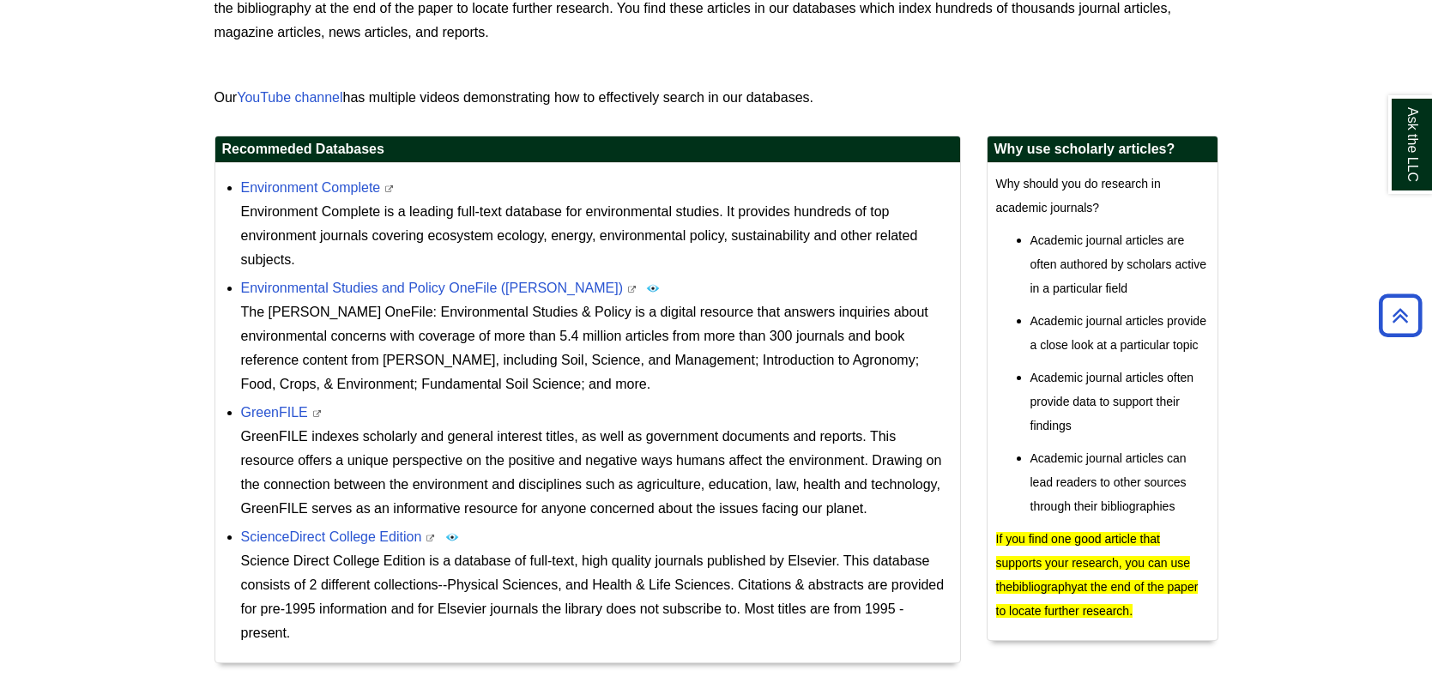
scroll to position [514, 0]
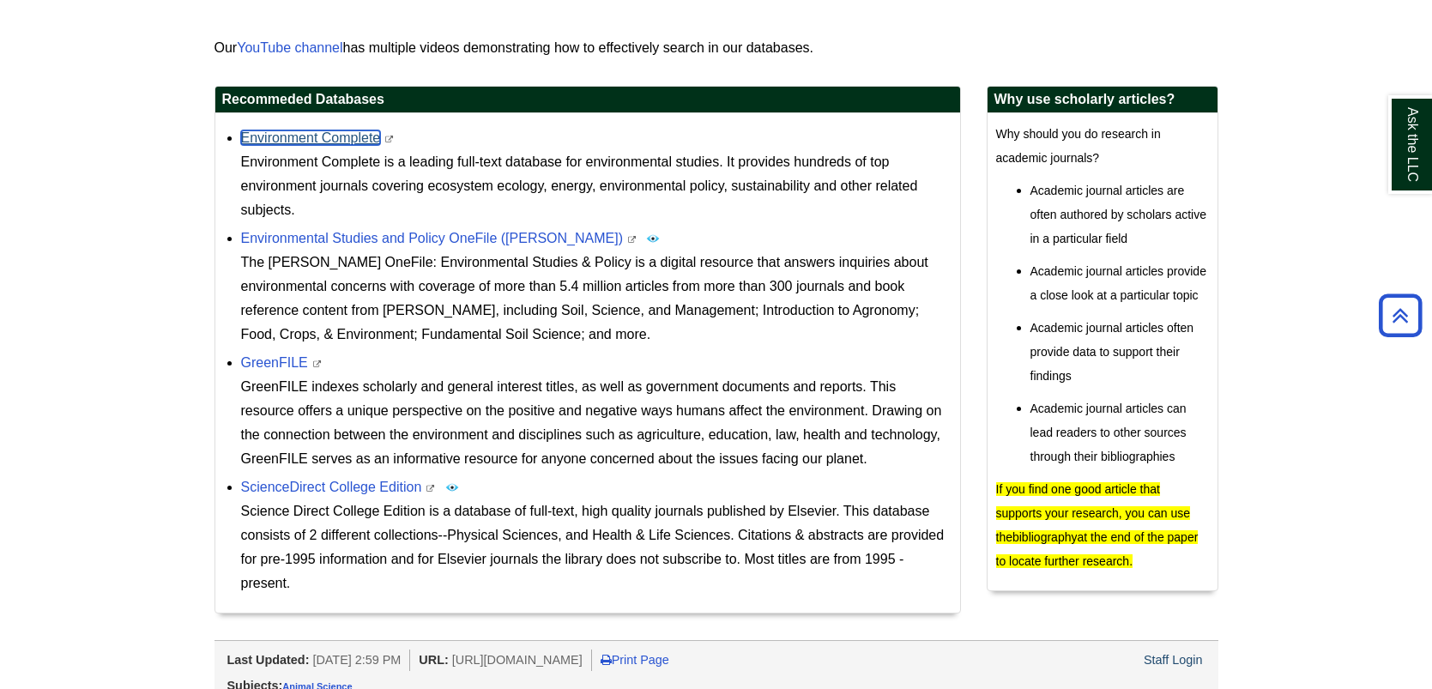
click at [359, 138] on link "Environment Complete" at bounding box center [311, 137] width 140 height 15
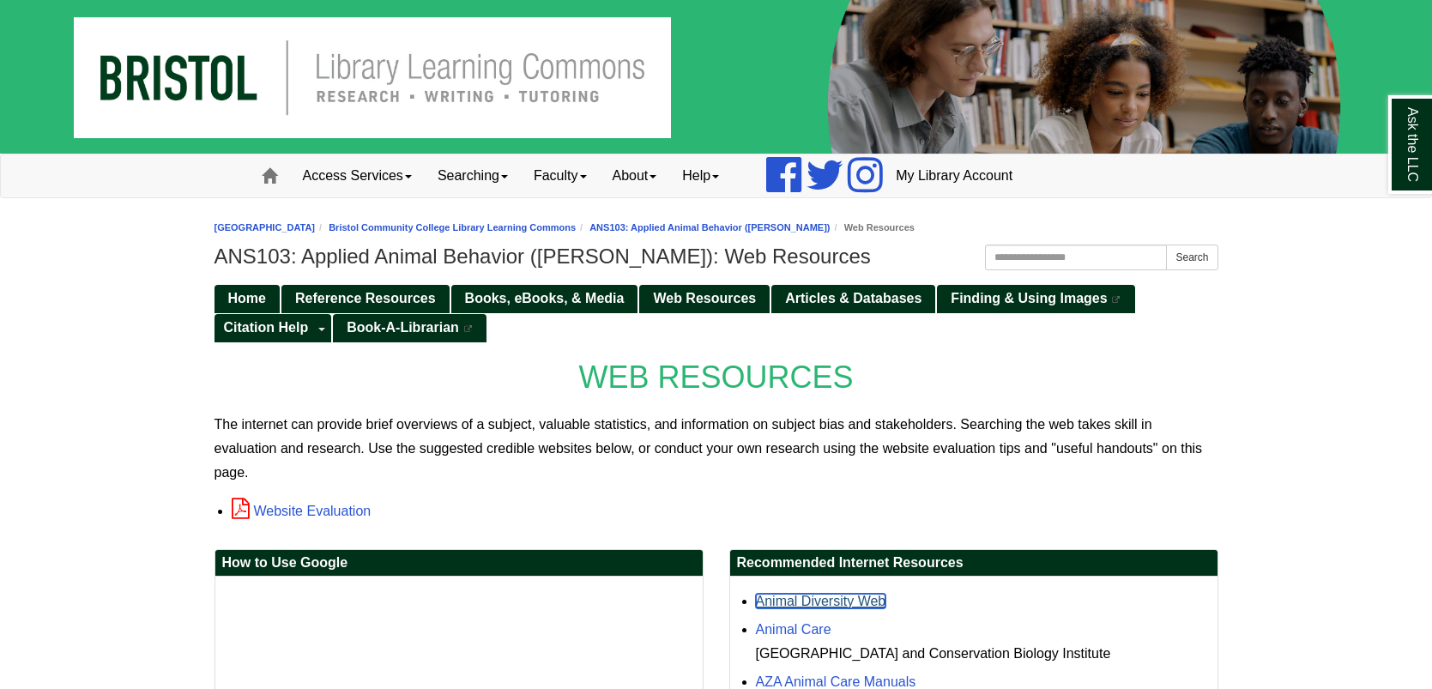
click at [818, 594] on link "Animal Diversity Web" at bounding box center [821, 601] width 130 height 15
